Goal: Feedback & Contribution: Contribute content

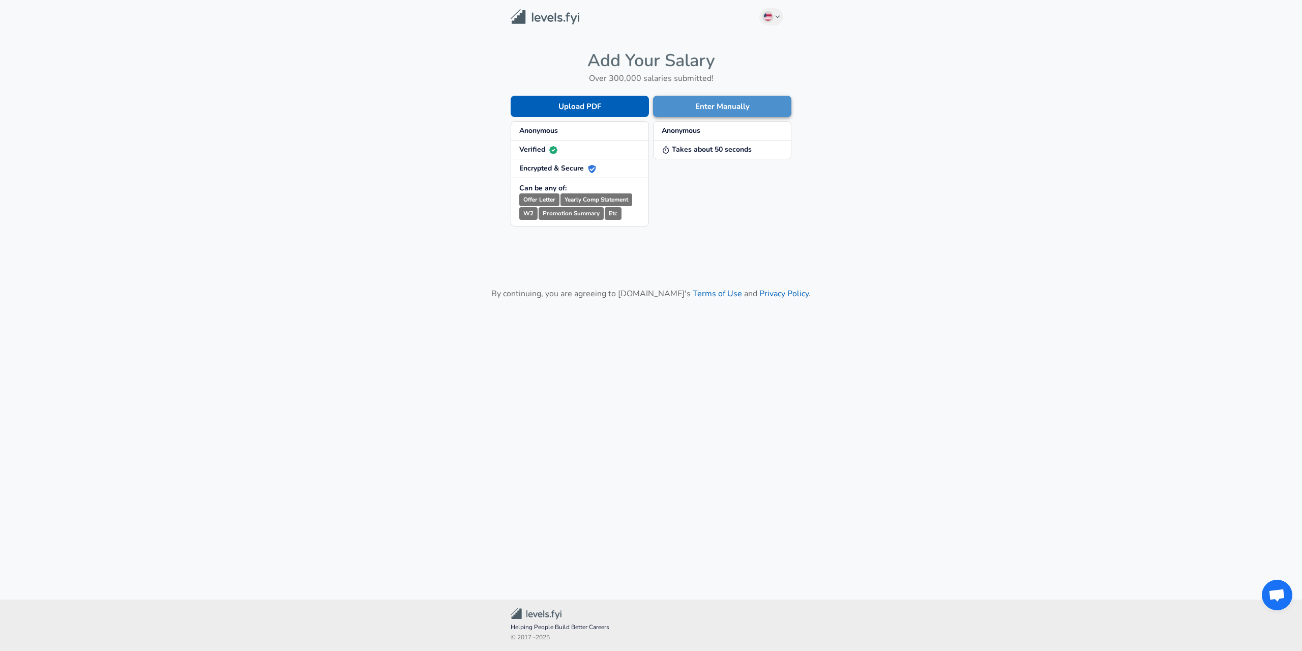
click at [675, 109] on button "Enter Manually" at bounding box center [722, 106] width 138 height 21
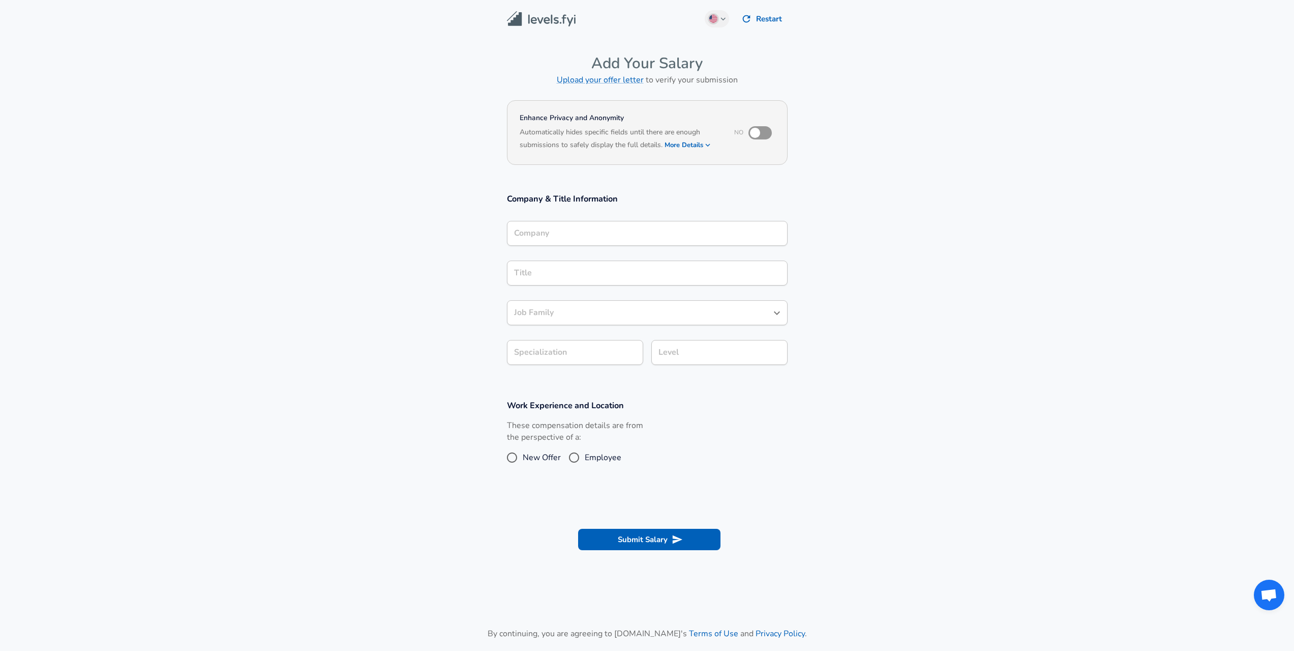
click at [610, 228] on input "Company" at bounding box center [648, 233] width 272 height 16
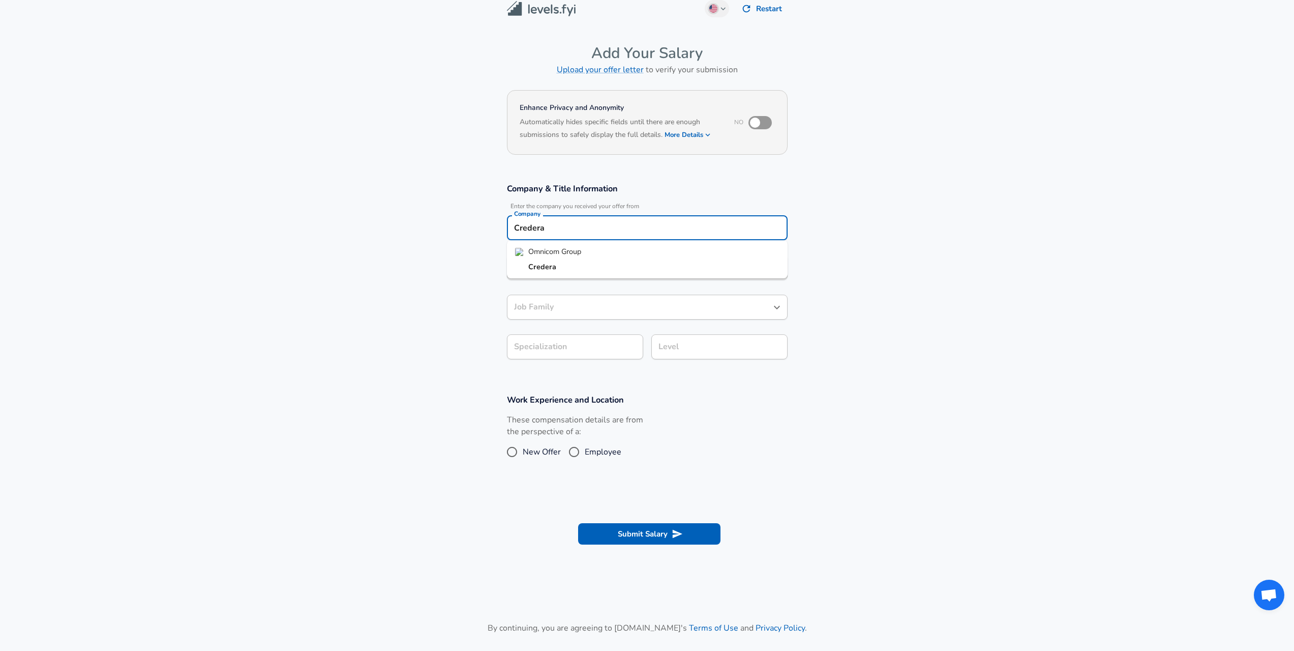
click at [619, 261] on li "Credera" at bounding box center [647, 266] width 281 height 15
type input "Credera"
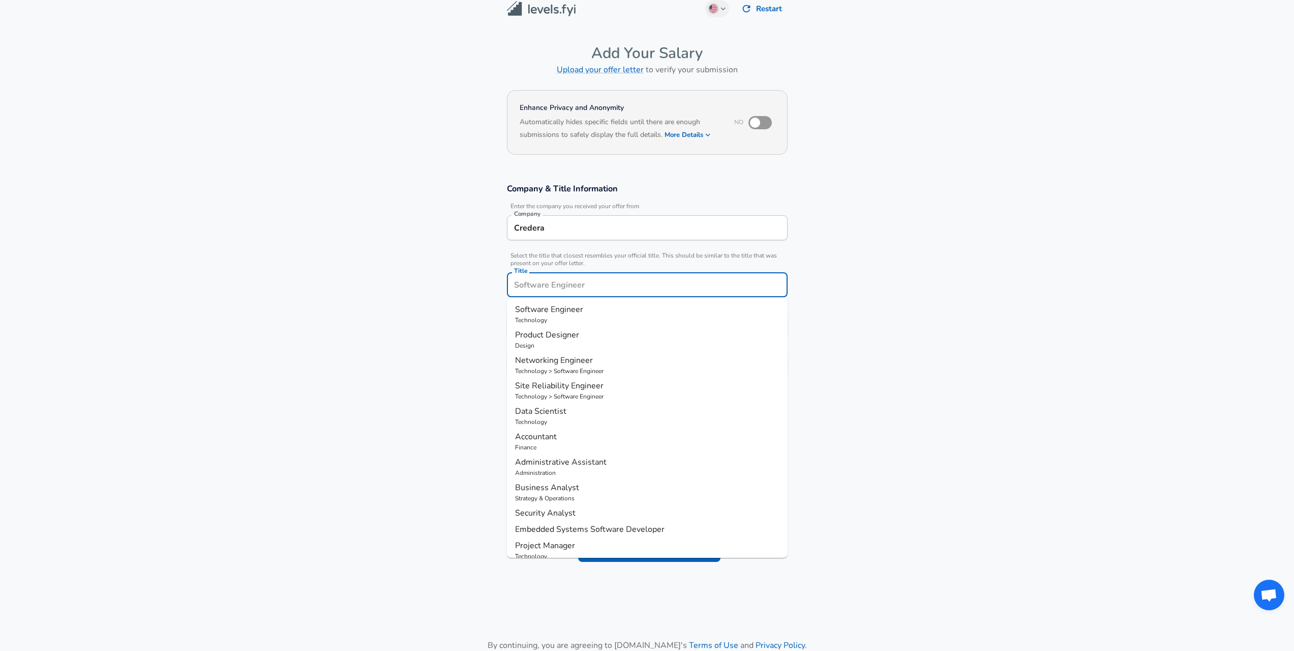
click at [617, 277] on input "Title" at bounding box center [648, 285] width 272 height 16
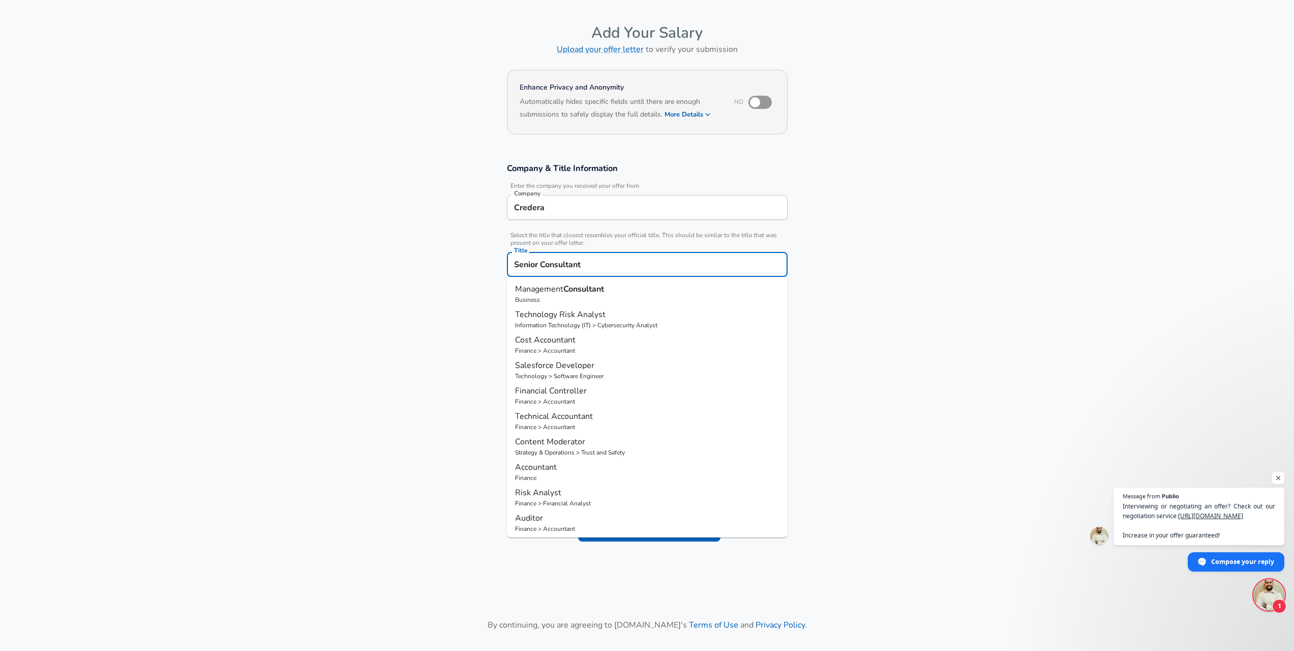
type input "Senior Consultant"
click at [400, 313] on section "Company & Title Information Enter the company you received your offer from Comp…" at bounding box center [647, 265] width 1294 height 228
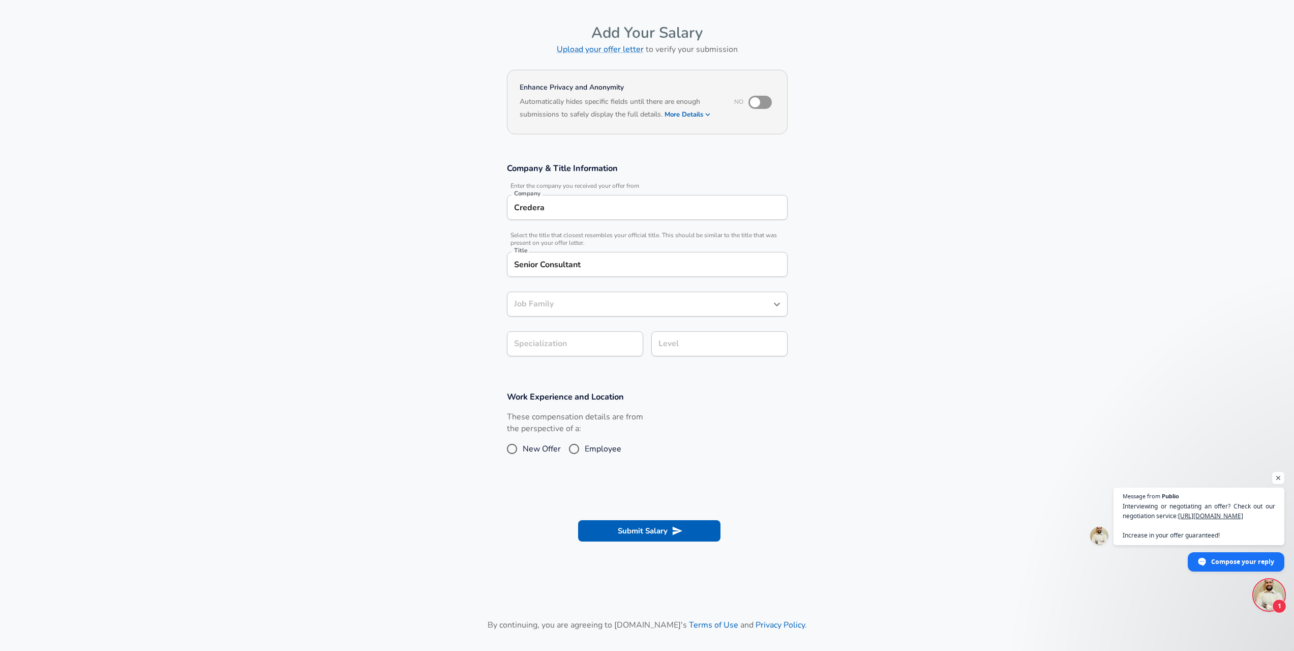
click at [572, 312] on div "Job Family" at bounding box center [647, 303] width 281 height 25
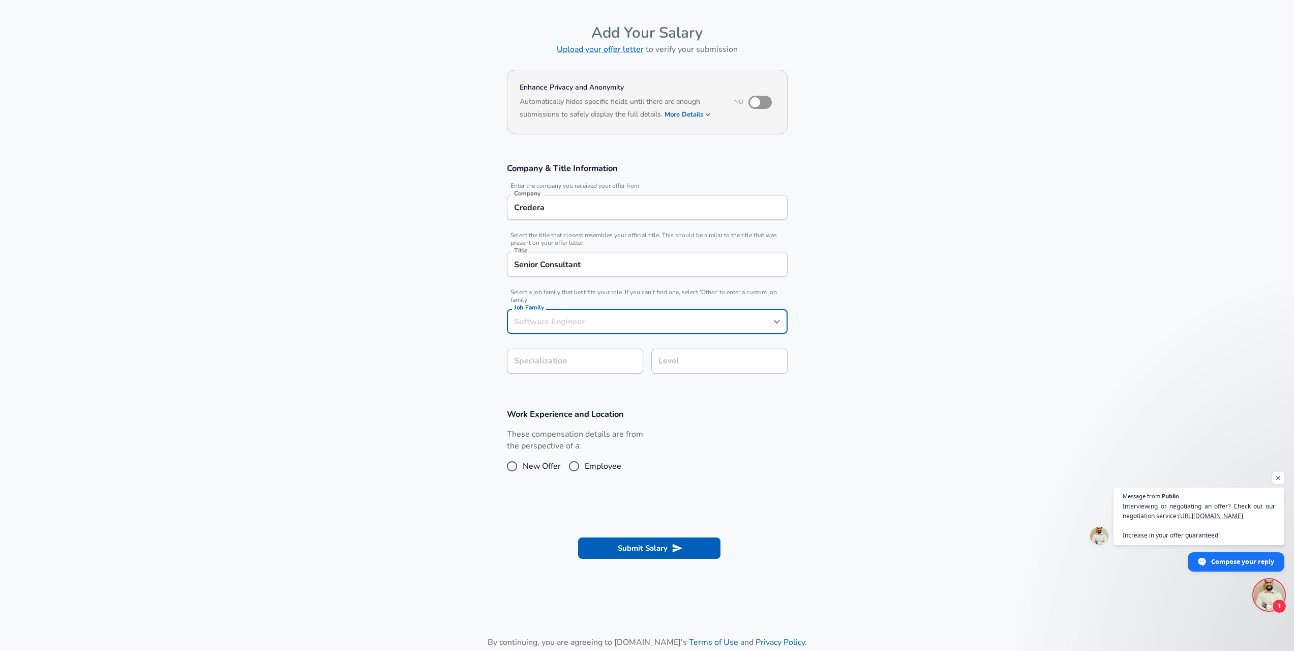
scroll to position [51, 0]
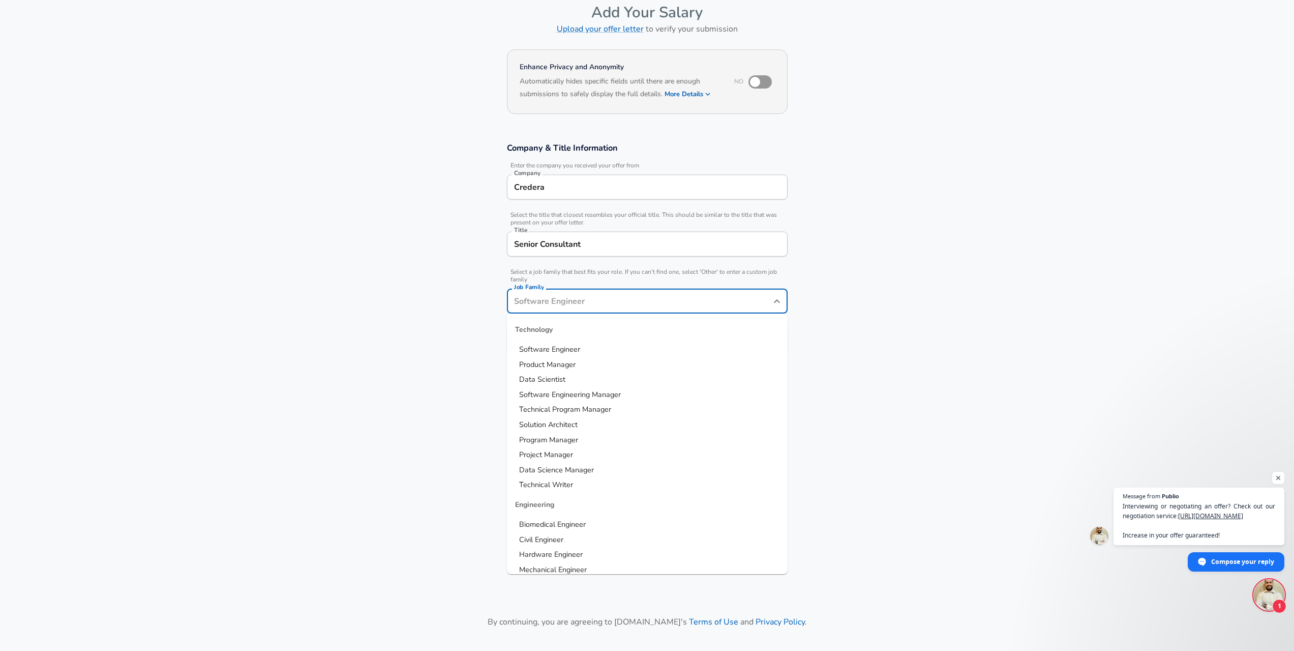
click at [575, 309] on input "Job Family" at bounding box center [640, 301] width 256 height 16
click at [570, 344] on span "Software Engineer" at bounding box center [549, 349] width 61 height 10
type input "Software Engineer"
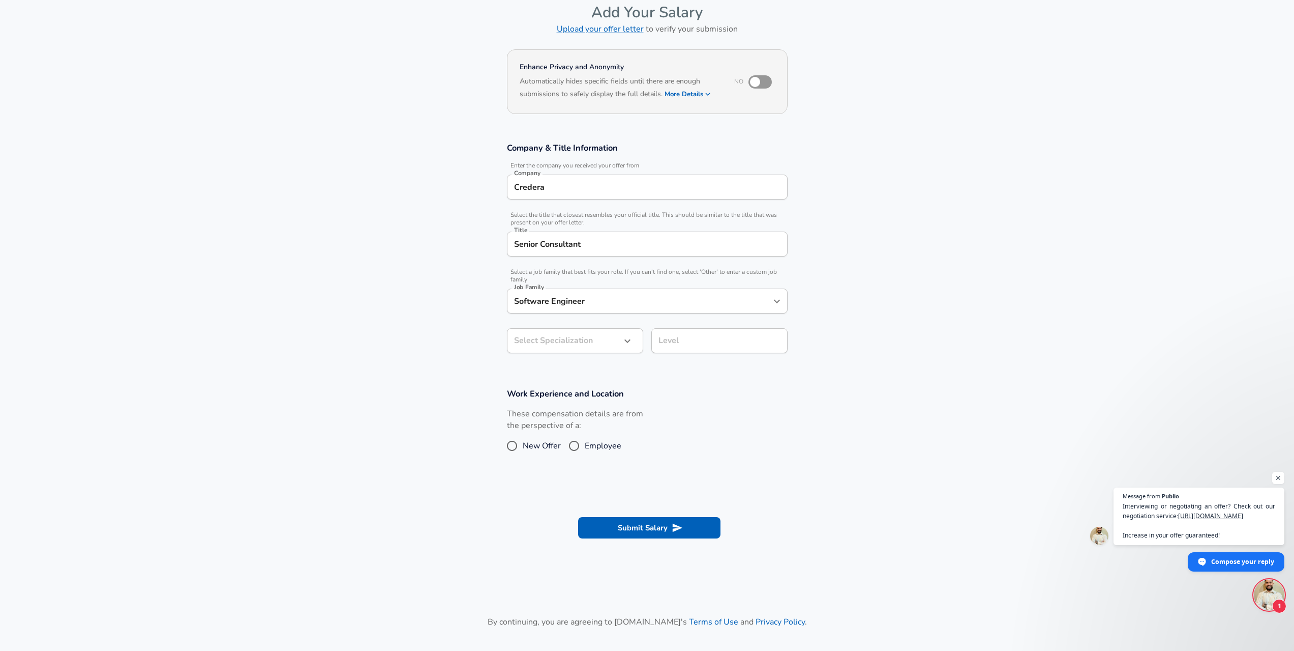
drag, startPoint x: 408, startPoint y: 345, endPoint x: 424, endPoint y: 346, distance: 15.3
click at [410, 345] on section "Company & Title Information Enter the company you received your offer from Comp…" at bounding box center [647, 253] width 1294 height 246
click at [582, 341] on body "English ([GEOGRAPHIC_DATA]) Change Restart Add Your Salary Upload your offer le…" at bounding box center [647, 274] width 1294 height 651
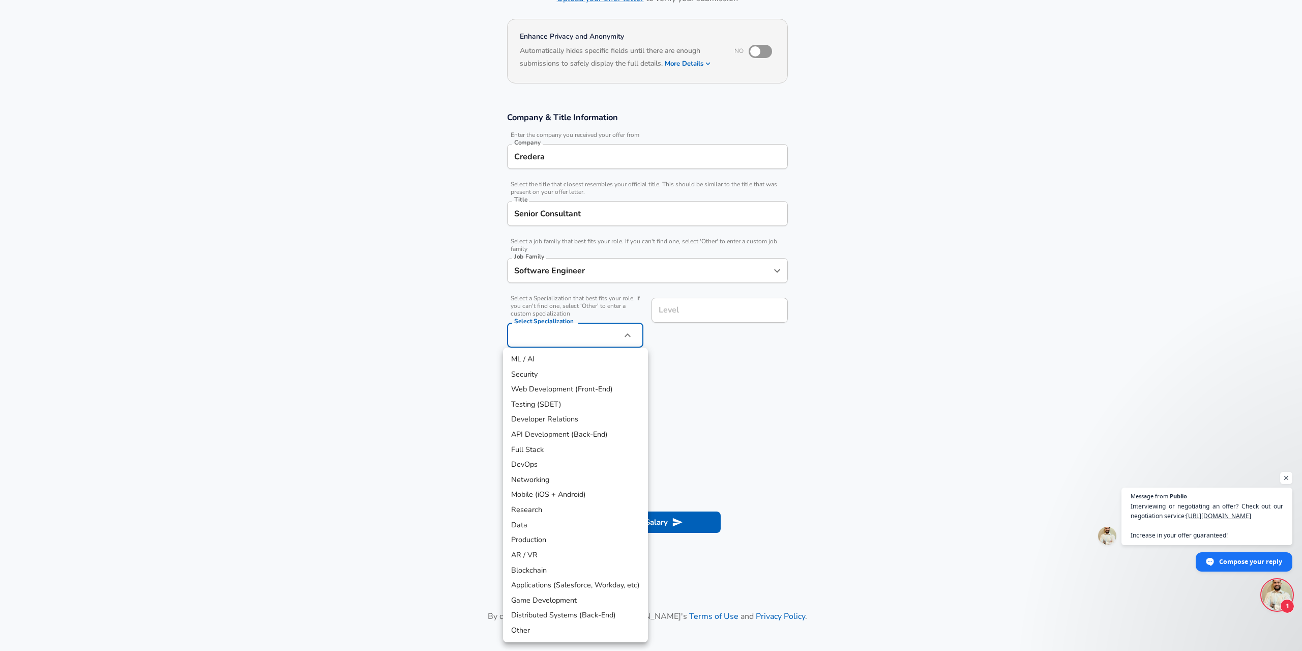
drag, startPoint x: 758, startPoint y: 387, endPoint x: 745, endPoint y: 365, distance: 25.1
click at [758, 386] on div at bounding box center [651, 325] width 1302 height 651
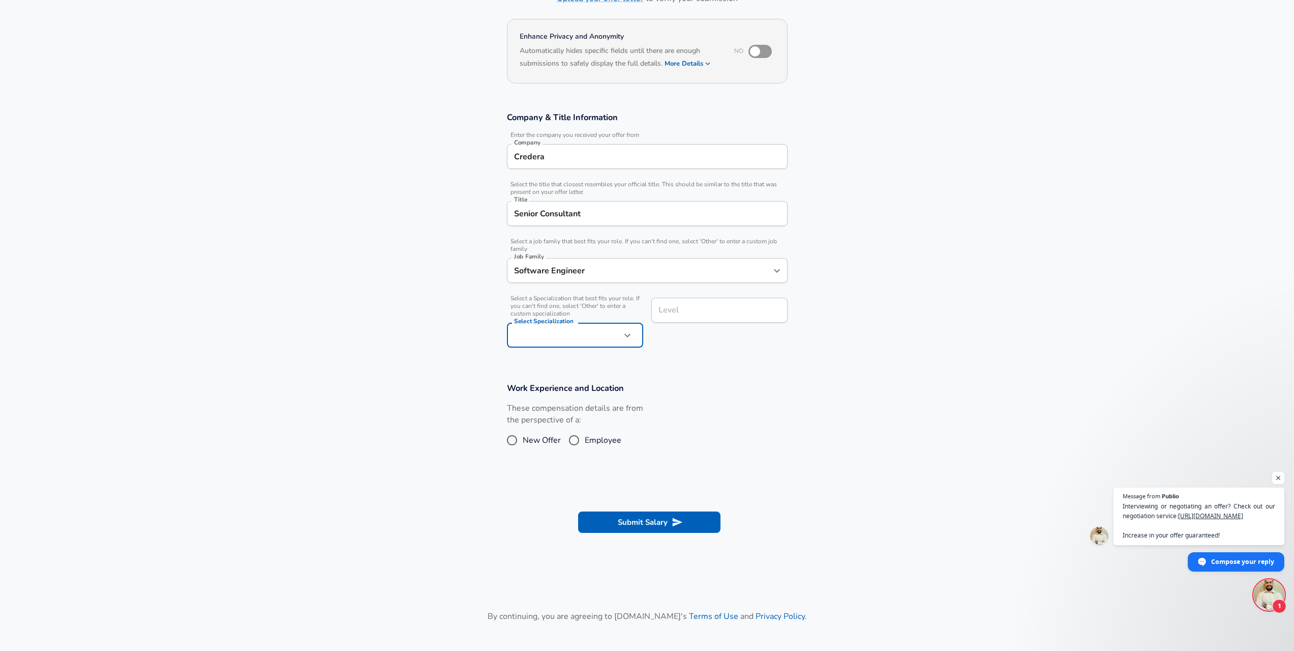
click at [701, 317] on input "Level" at bounding box center [719, 310] width 127 height 16
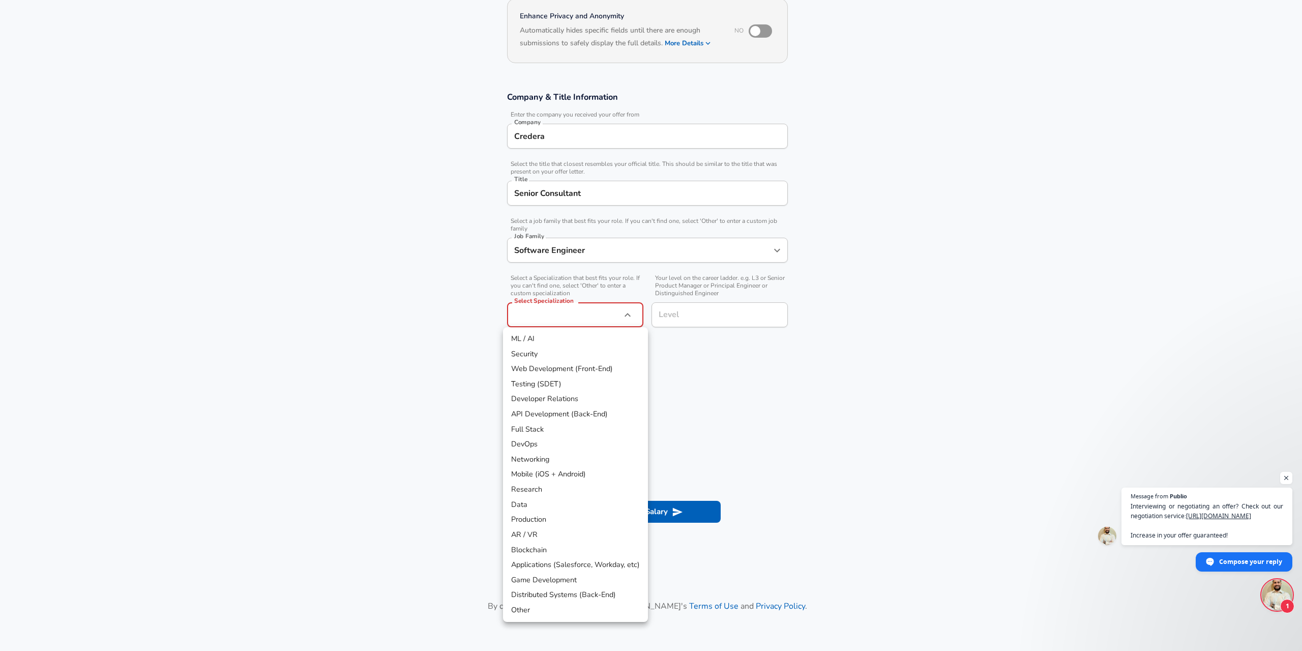
click at [600, 326] on body "English ([GEOGRAPHIC_DATA]) Change Restart Add Your Salary Upload your offer le…" at bounding box center [651, 223] width 1302 height 651
click at [580, 372] on li "Web Development (Front-End)" at bounding box center [575, 368] width 145 height 15
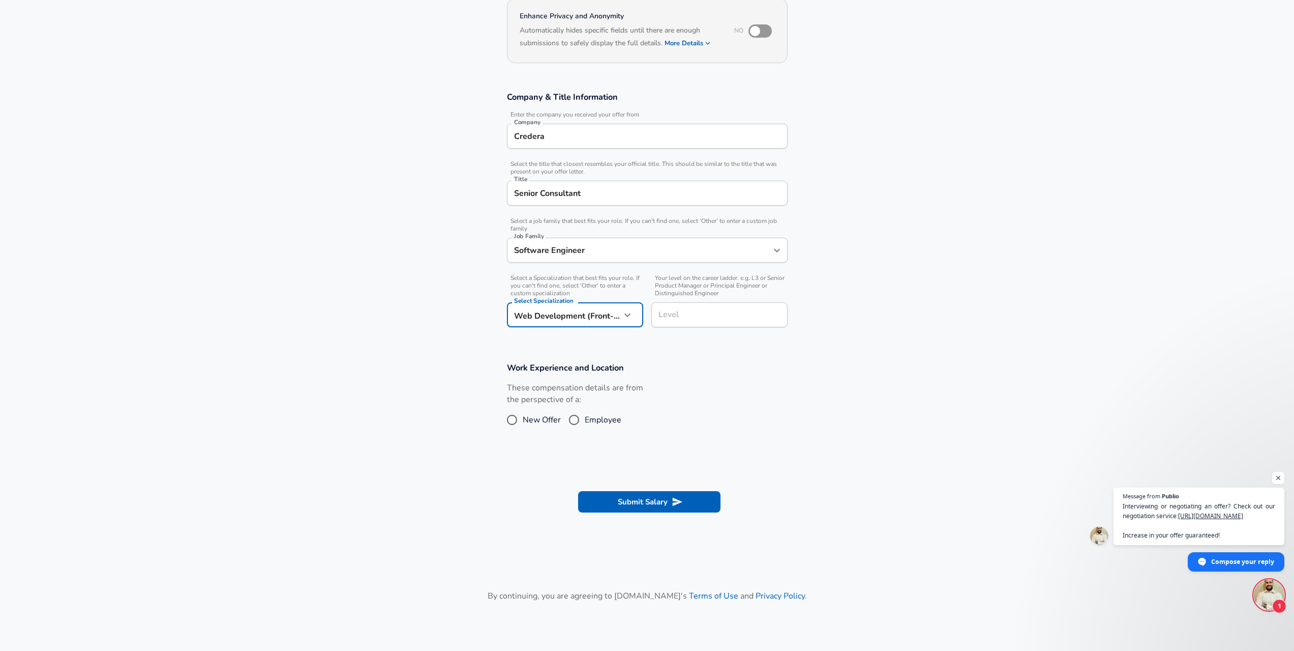
click at [574, 315] on body "English ([GEOGRAPHIC_DATA]) Change Restart Add Your Salary Upload your offer le…" at bounding box center [647, 223] width 1294 height 651
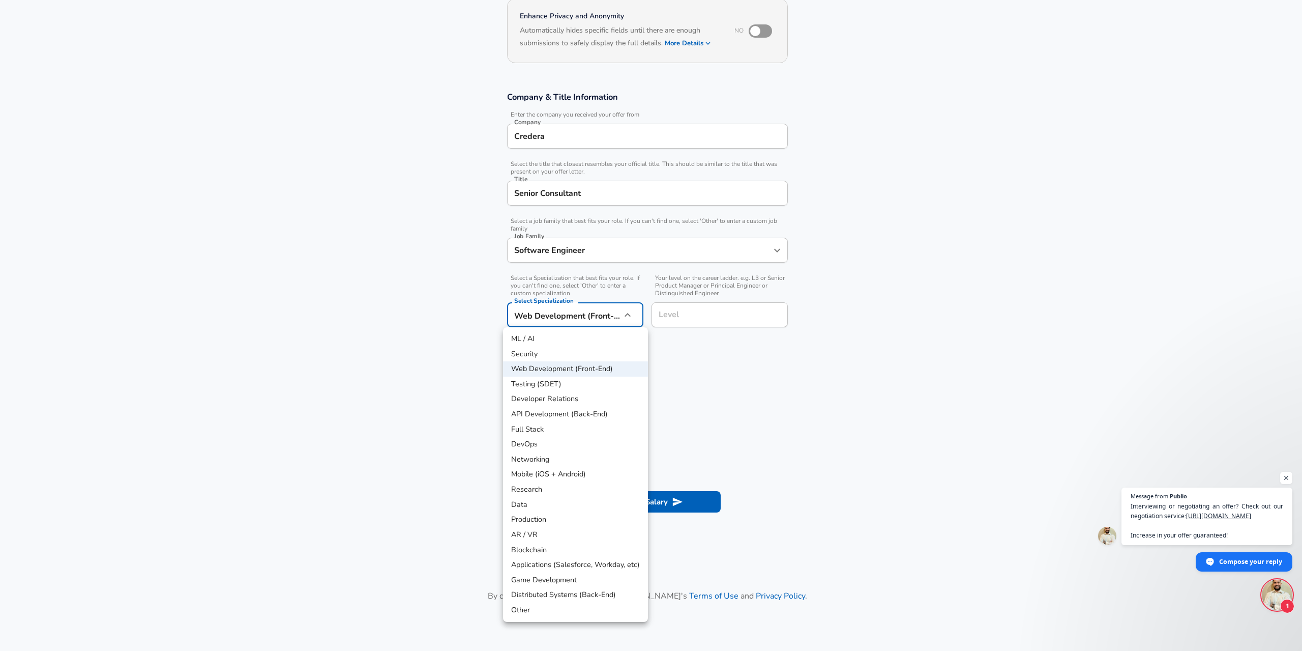
click at [570, 415] on li "API Development (Back-End)" at bounding box center [575, 413] width 145 height 15
type input "API Development (Back-End)"
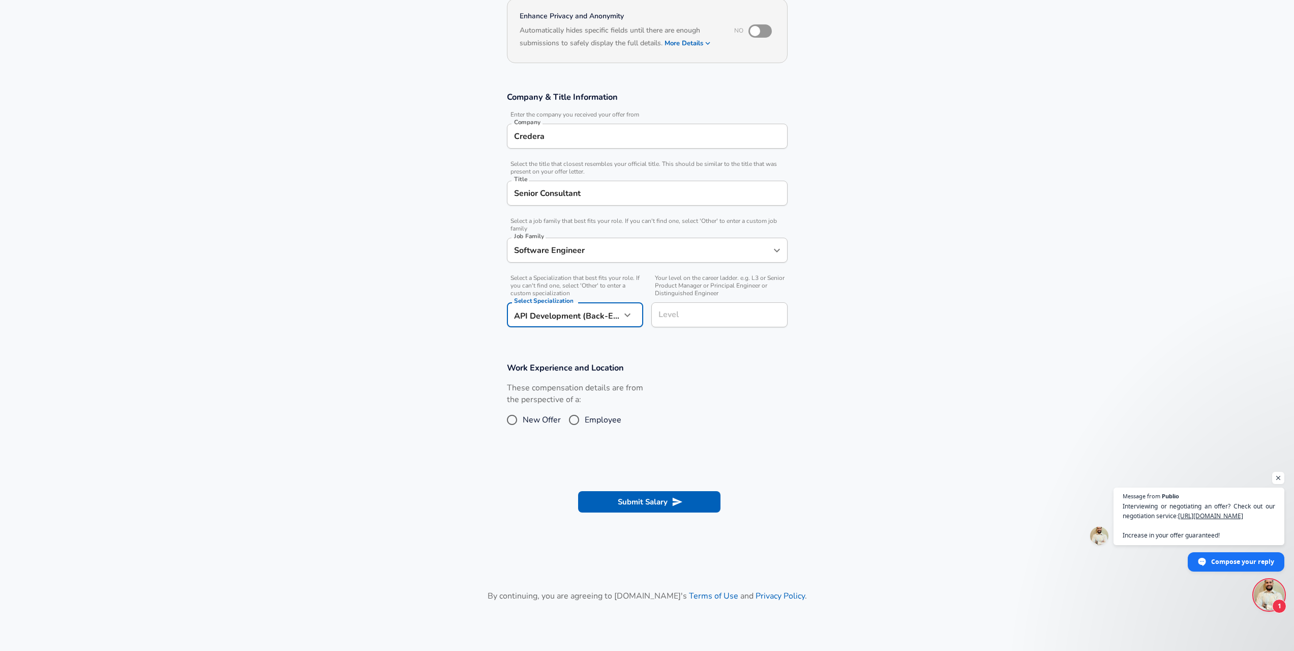
click at [698, 318] on input "Level" at bounding box center [719, 315] width 127 height 16
type input "L3"
click at [784, 391] on div "These compensation details are from the perspective of a: New Offer Employee" at bounding box center [643, 409] width 289 height 54
click at [671, 494] on button "Submit Salary" at bounding box center [649, 501] width 142 height 21
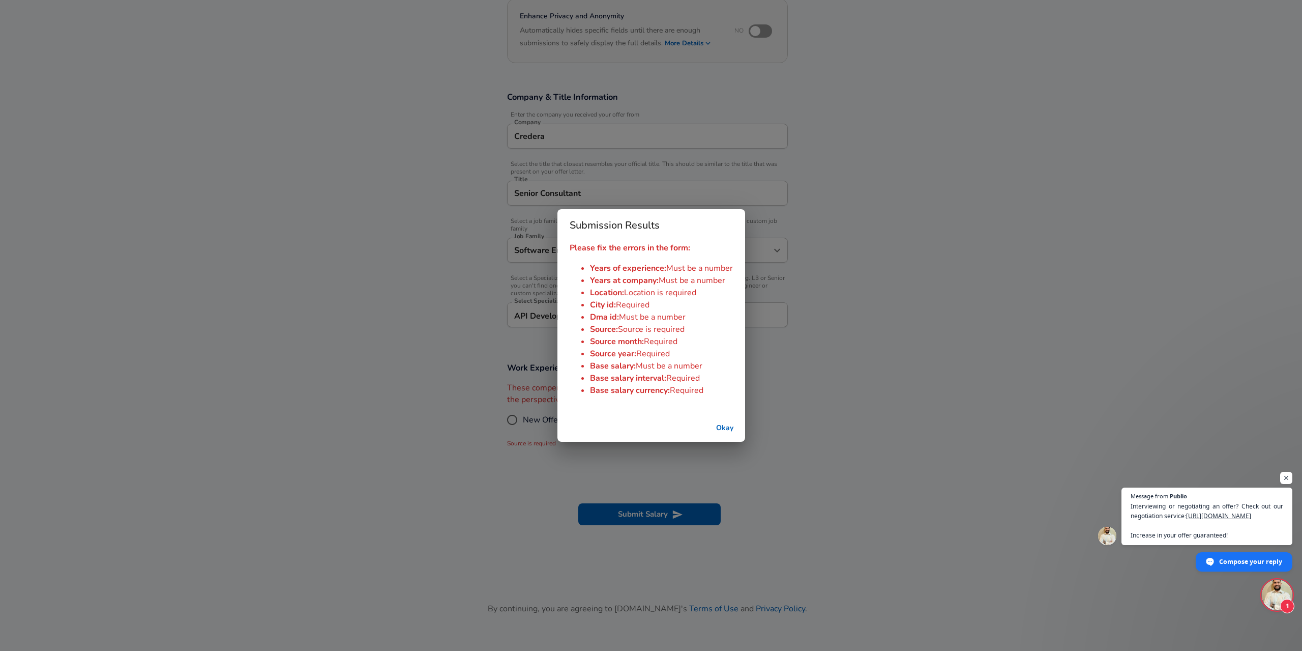
click at [629, 473] on div "Submission Results Please fix the errors in the form: Years of experience : Mus…" at bounding box center [651, 325] width 1302 height 651
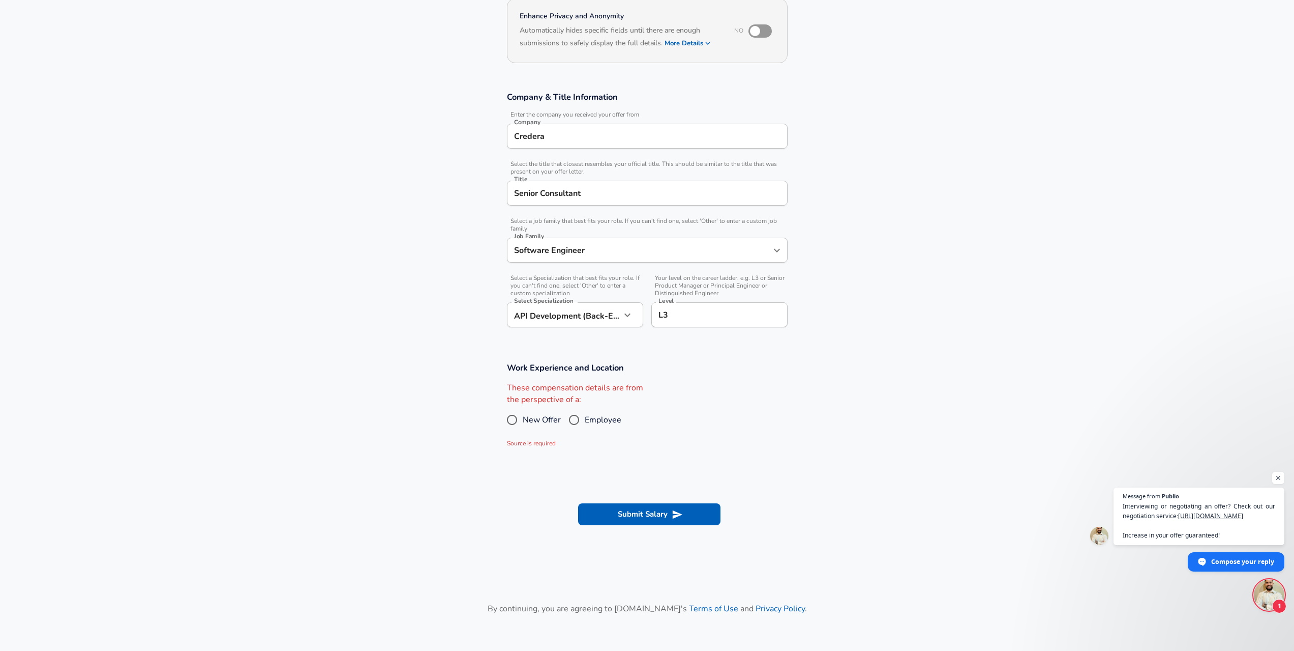
click at [579, 421] on input "Employee" at bounding box center [574, 419] width 21 height 16
radio input "true"
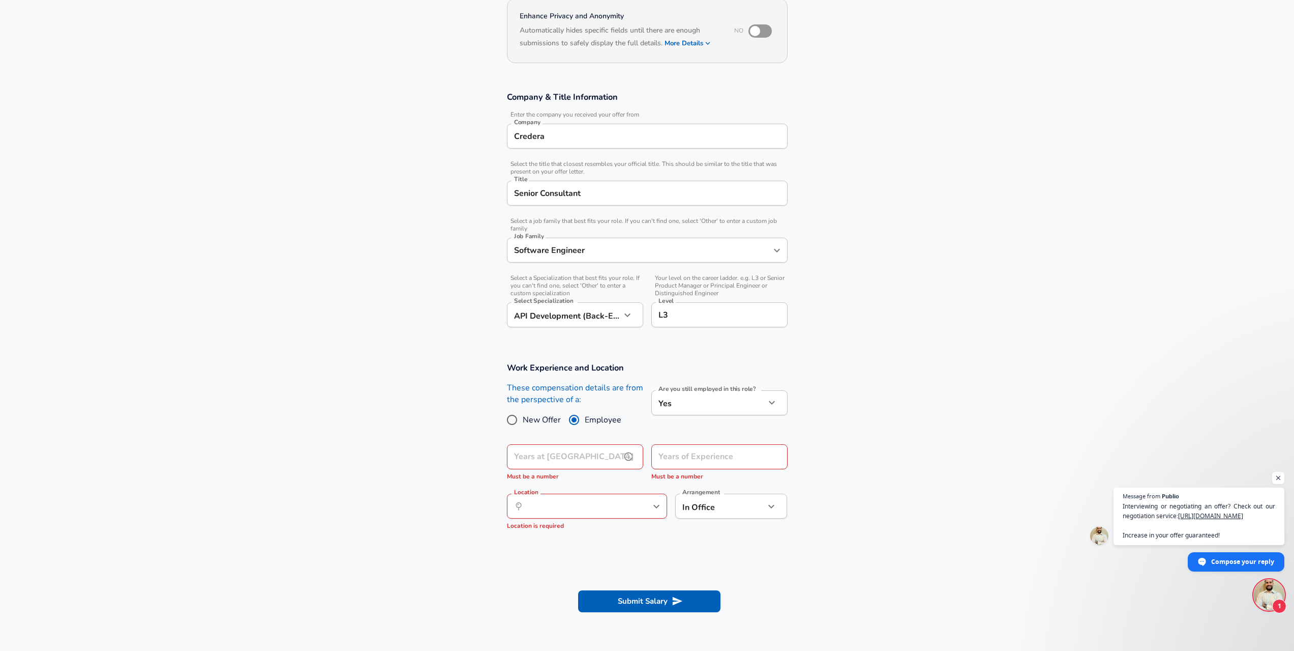
click at [614, 461] on input "Years at [GEOGRAPHIC_DATA]" at bounding box center [564, 456] width 114 height 25
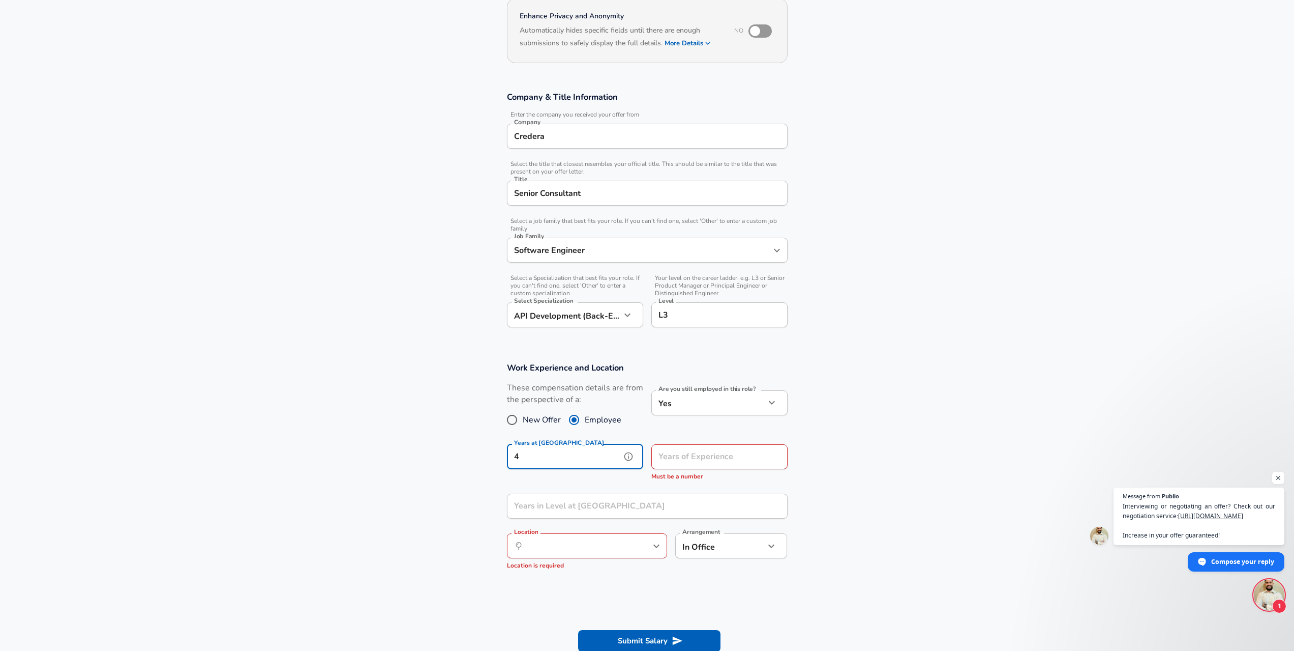
type input "4"
click at [701, 463] on input "Years of Experience" at bounding box center [709, 456] width 114 height 25
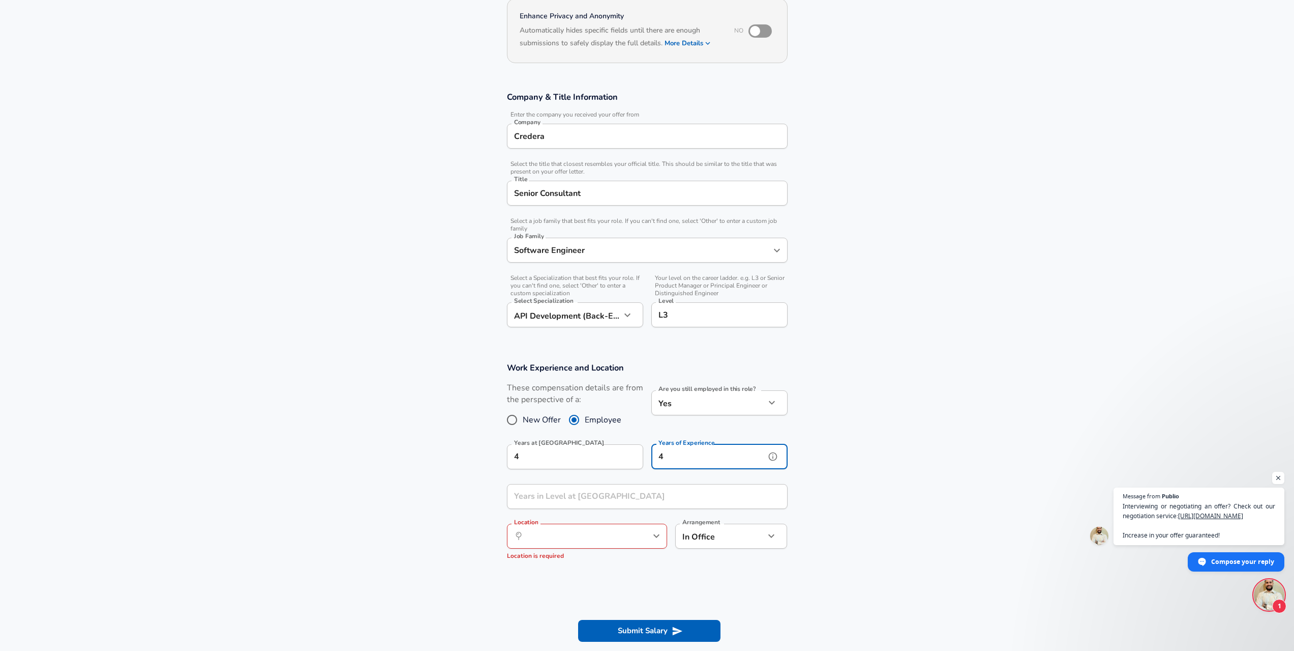
type input "4"
click at [657, 504] on input "Years in Level at [GEOGRAPHIC_DATA]" at bounding box center [636, 496] width 258 height 25
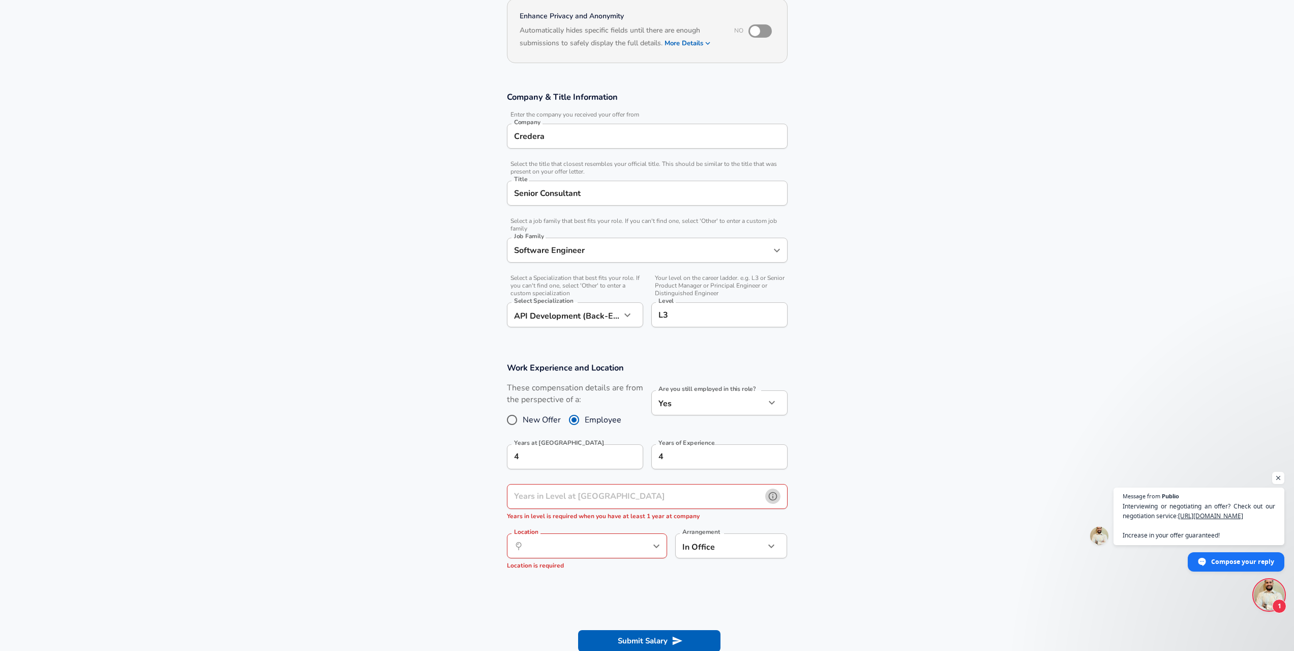
click at [775, 497] on icon "help" at bounding box center [773, 496] width 10 height 10
click at [611, 501] on input "Years in Level at [GEOGRAPHIC_DATA]" at bounding box center [636, 496] width 258 height 25
type input "4"
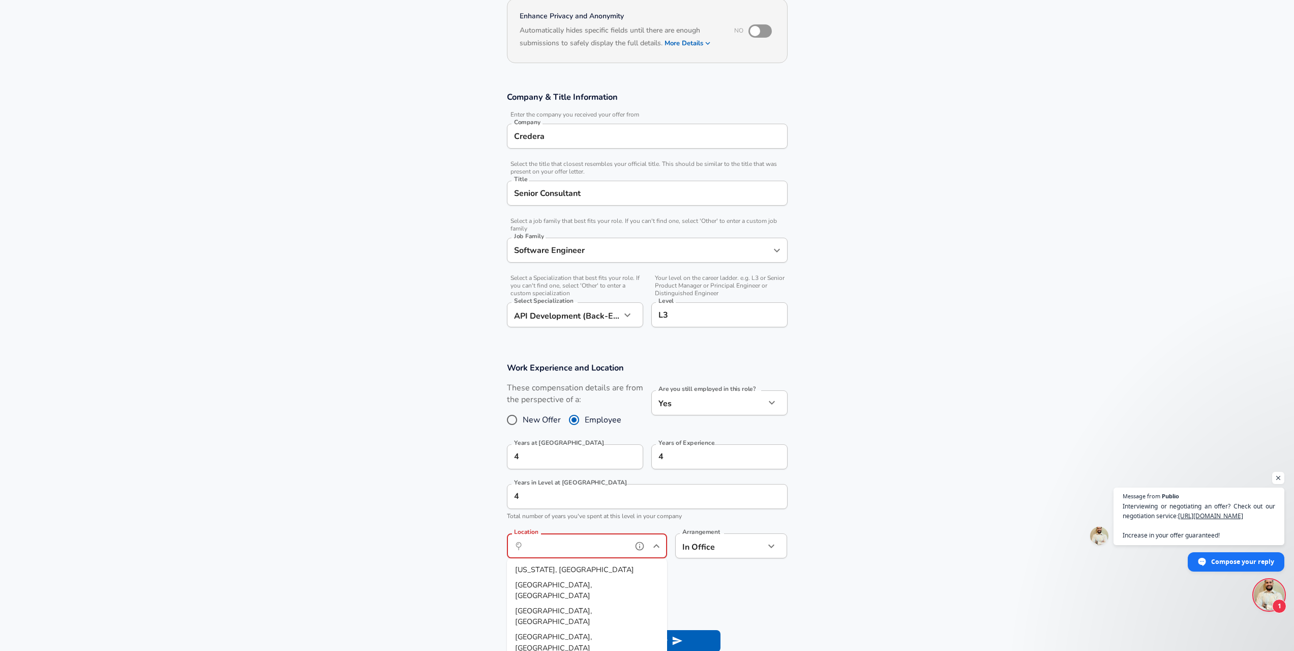
click at [584, 547] on input "Location" at bounding box center [576, 546] width 104 height 16
click at [558, 583] on li "Den ver, CO" at bounding box center [587, 584] width 160 height 15
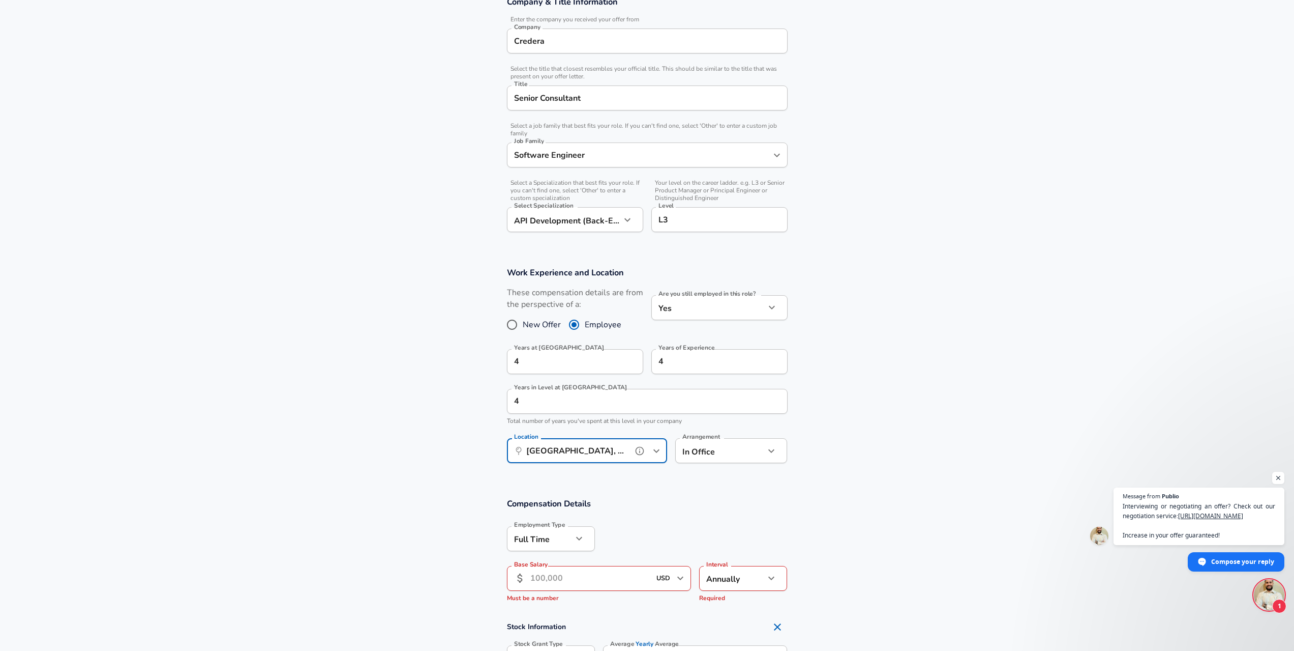
scroll to position [254, 0]
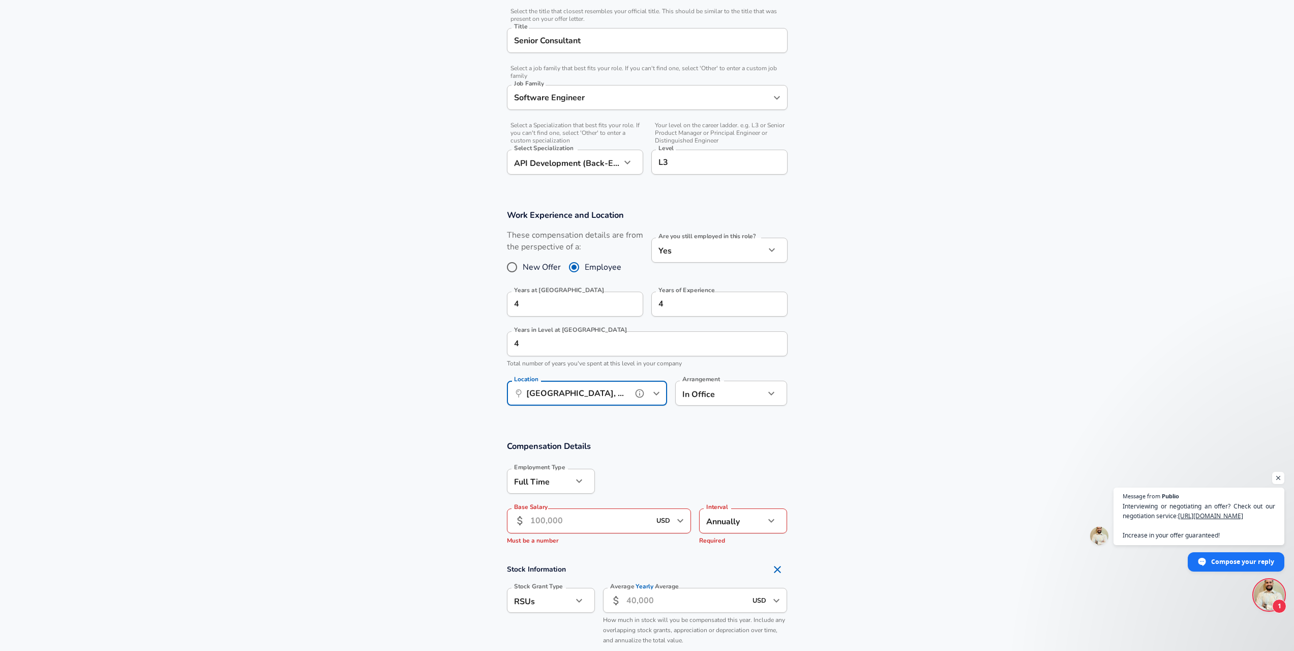
type input "[GEOGRAPHIC_DATA], [GEOGRAPHIC_DATA]"
click at [696, 388] on body "English ([GEOGRAPHIC_DATA]) Change Restart Add Your Salary Upload your offer le…" at bounding box center [647, 71] width 1294 height 651
click at [707, 446] on li "Hybrid" at bounding box center [731, 446] width 112 height 15
type input "hybrid"
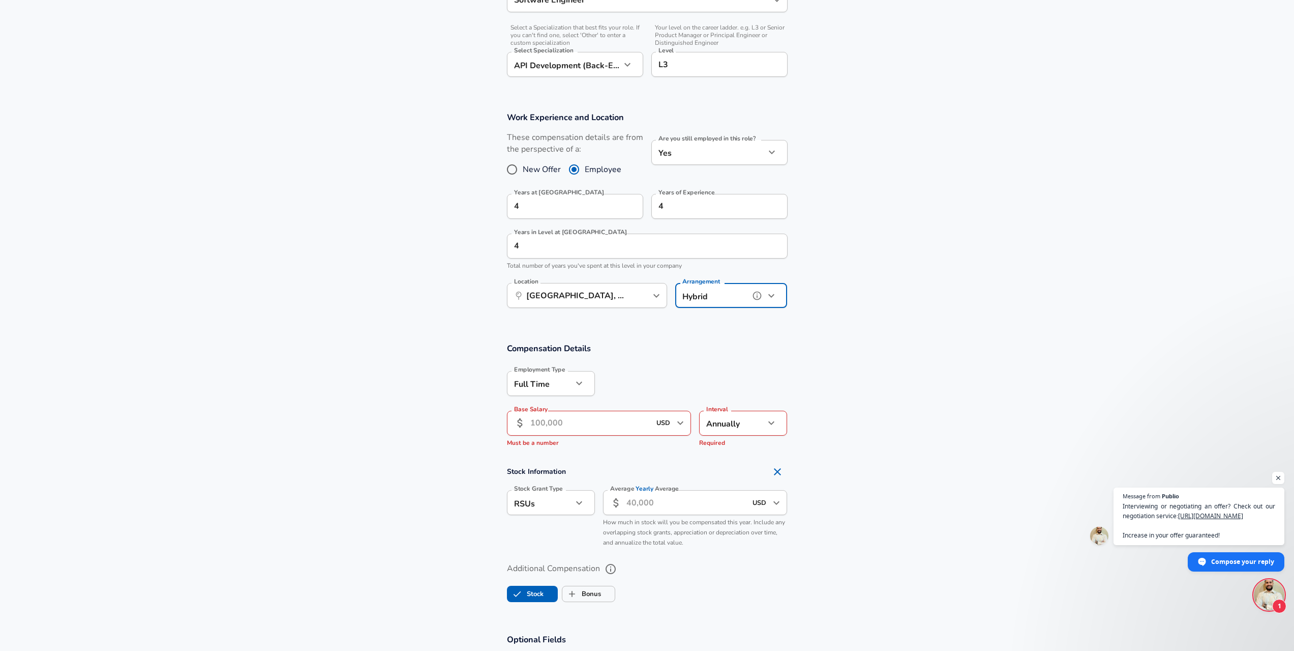
scroll to position [356, 0]
click at [602, 415] on input "Base Salary" at bounding box center [591, 418] width 121 height 25
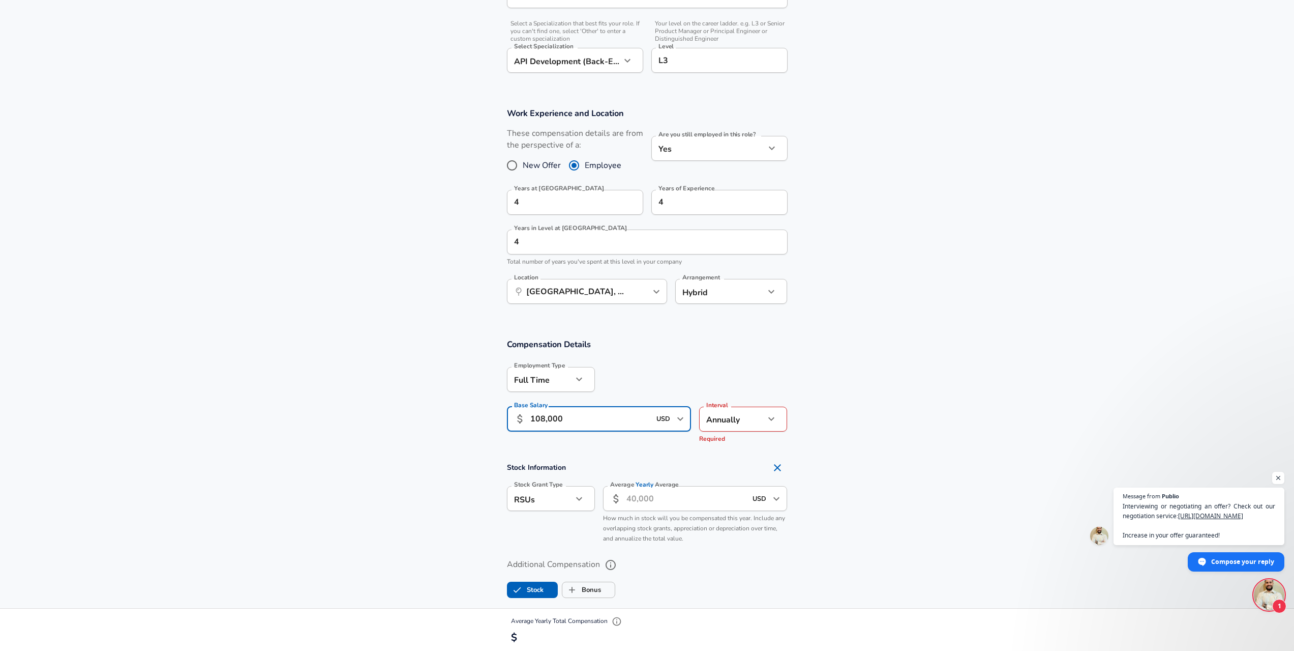
type input "108,000"
click at [697, 358] on div "Compensation Details Employment Type [DEMOGRAPHIC_DATA] full_time Employment Ty…" at bounding box center [647, 393] width 305 height 110
drag, startPoint x: 750, startPoint y: 435, endPoint x: 749, endPoint y: 440, distance: 5.2
click at [750, 435] on ul "Annually Monthly Hourly" at bounding box center [743, 457] width 88 height 53
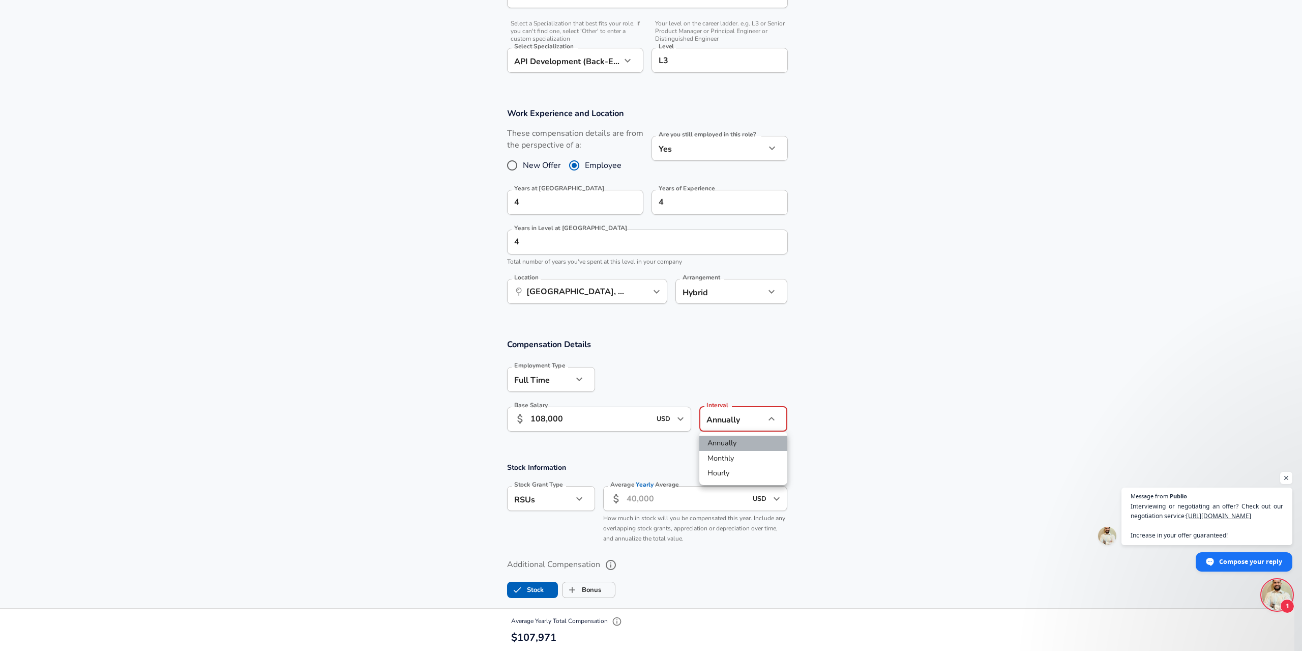
click at [749, 440] on li "Annually" at bounding box center [743, 442] width 88 height 15
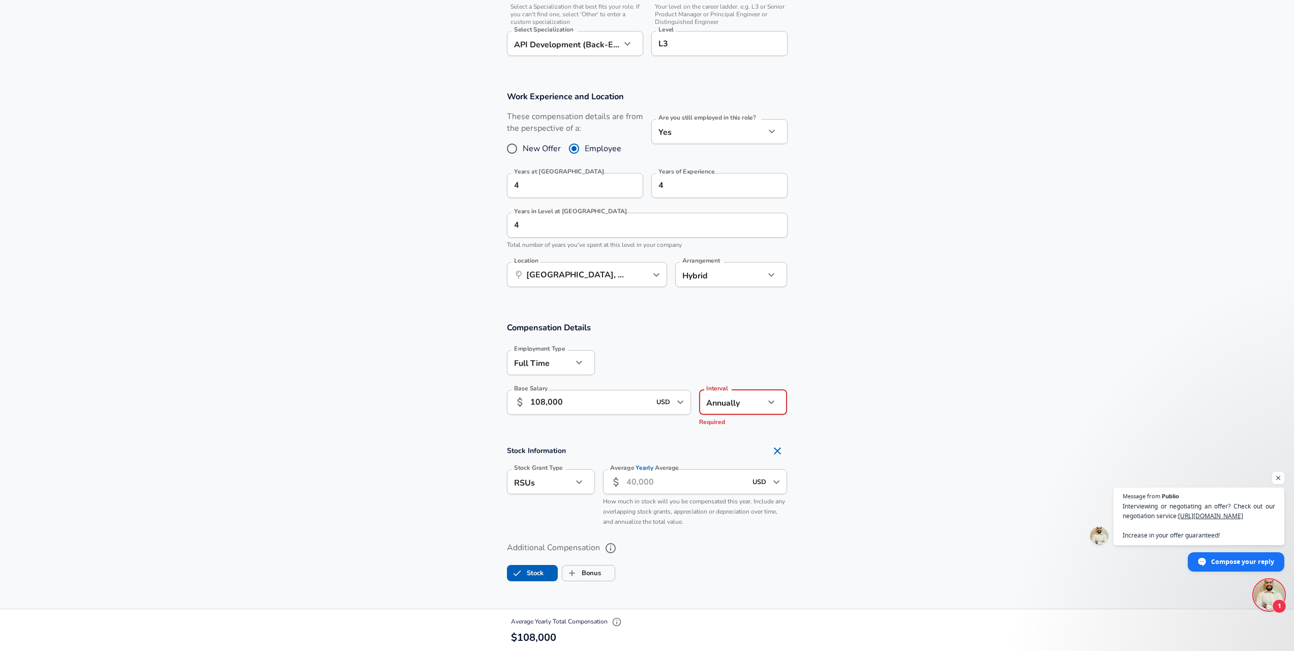
scroll to position [407, 0]
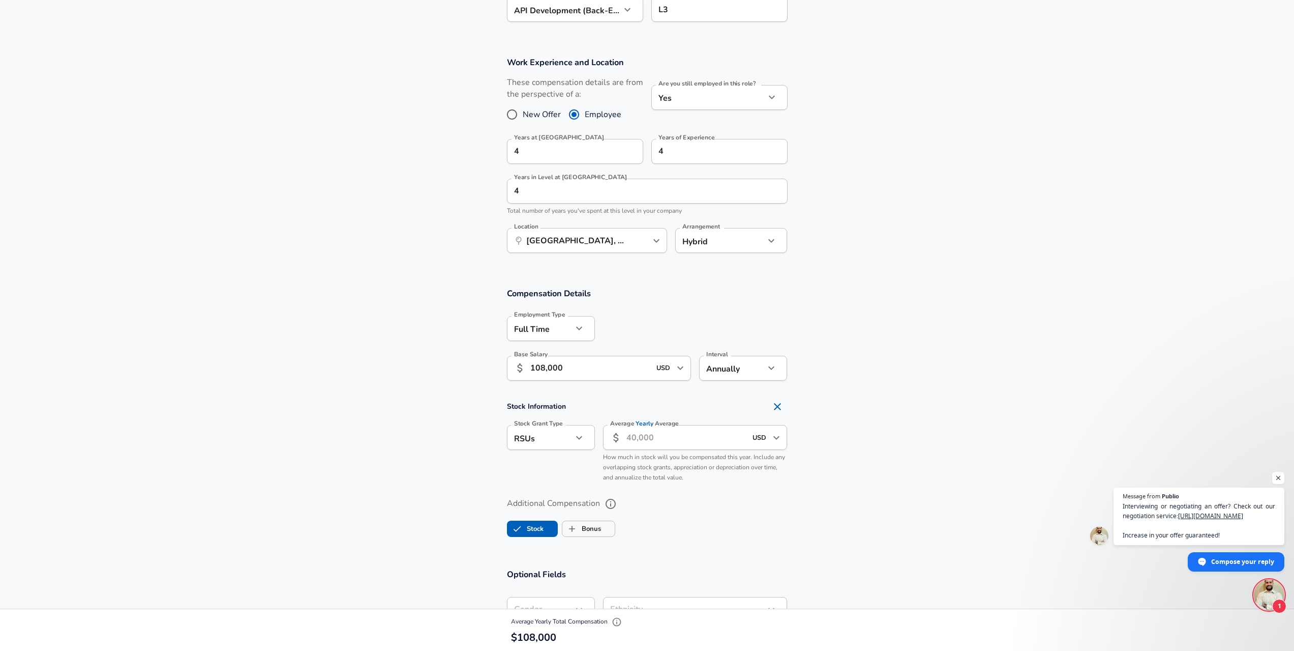
click at [635, 450] on input "Average Yearly Average" at bounding box center [687, 437] width 121 height 25
type input "0"
click at [802, 513] on section "Additional Compensation Stock Bonus" at bounding box center [647, 524] width 1294 height 54
click at [533, 533] on label "Stock" at bounding box center [526, 538] width 36 height 19
checkbox input "false"
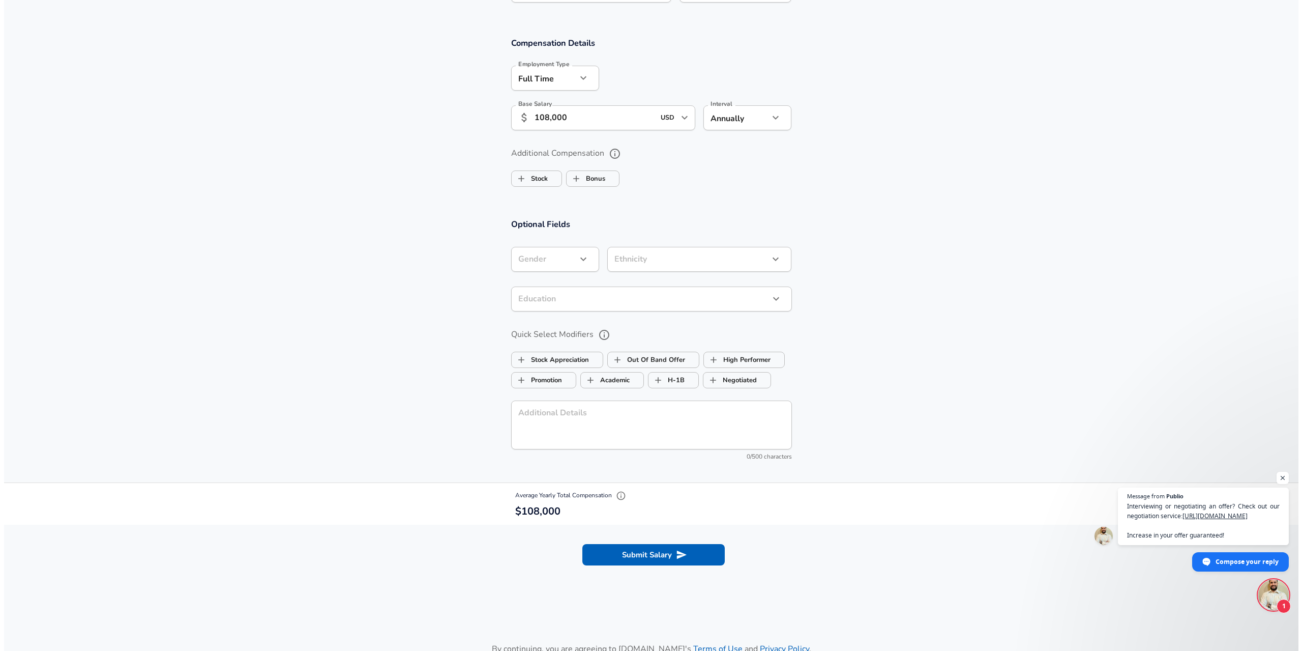
scroll to position [661, 0]
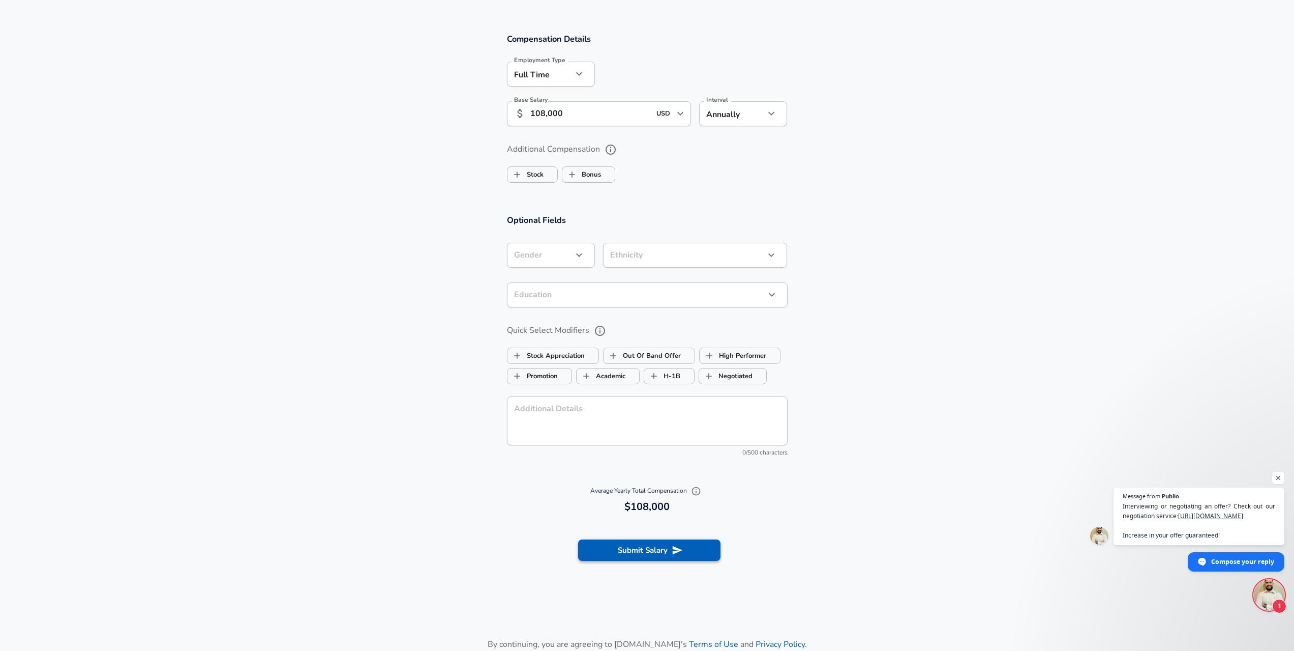
click at [642, 554] on button "Submit Salary" at bounding box center [649, 549] width 142 height 21
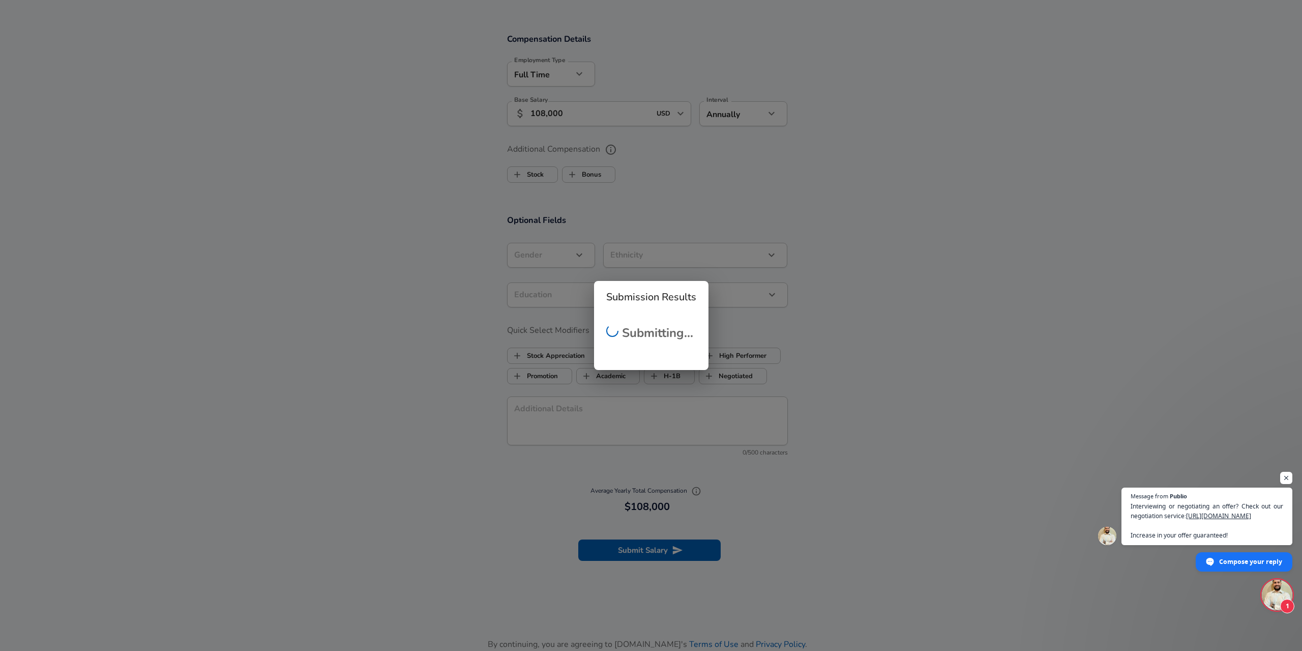
scroll to position [125, 0]
